Goal: Information Seeking & Learning: Learn about a topic

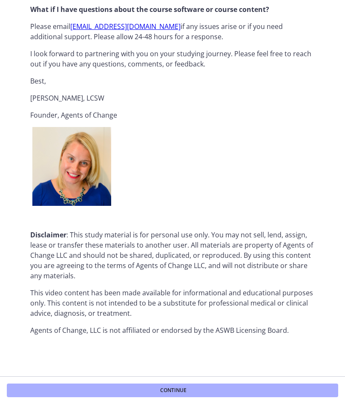
scroll to position [952, 0]
click at [254, 389] on button "Continue" at bounding box center [173, 391] width 332 height 14
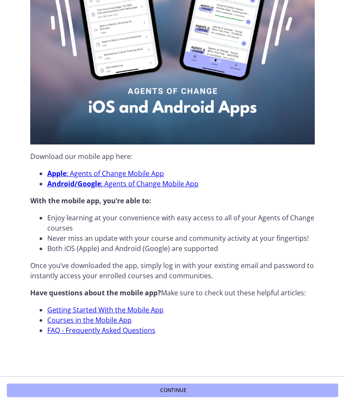
scroll to position [145, 0]
click at [257, 385] on button "Continue" at bounding box center [173, 391] width 332 height 14
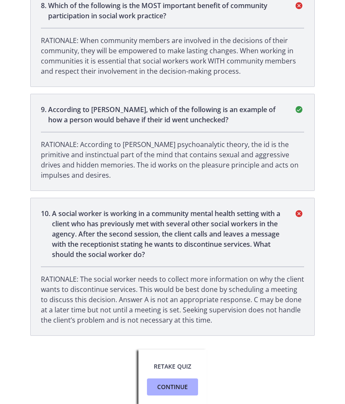
scroll to position [1140, 0]
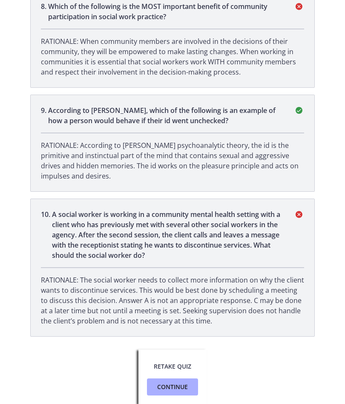
click at [189, 389] on button "Continue" at bounding box center [172, 386] width 51 height 17
